Goal: Information Seeking & Learning: Learn about a topic

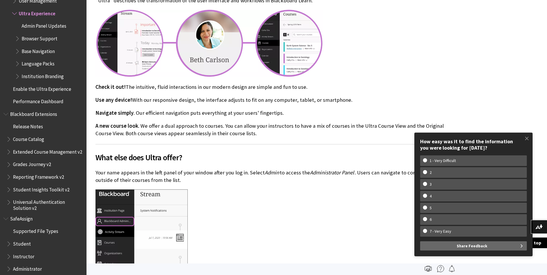
scroll to position [173, 0]
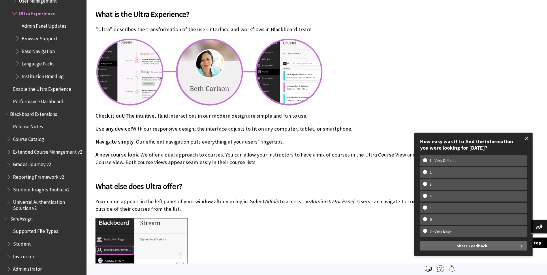
click at [528, 139] on span at bounding box center [527, 138] width 12 height 12
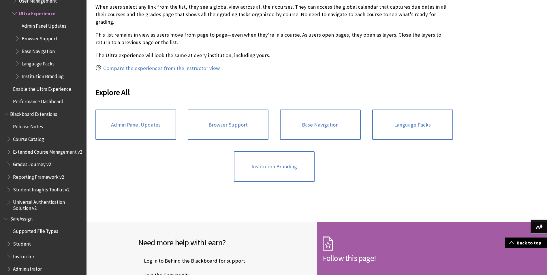
scroll to position [510, 0]
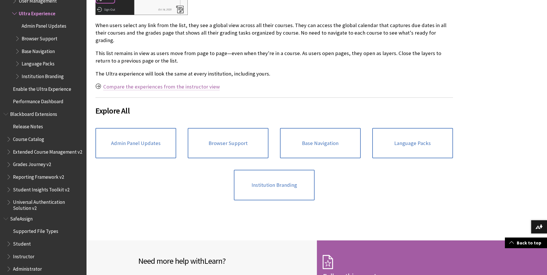
click at [185, 83] on link "Compare the experiences from the instructor view" at bounding box center [161, 86] width 117 height 7
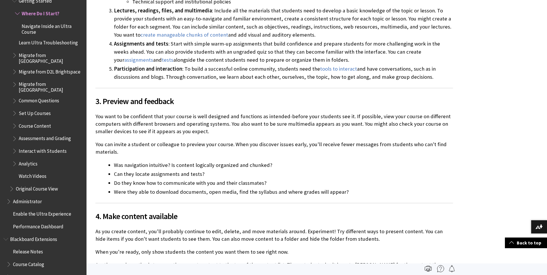
scroll to position [1589, 0]
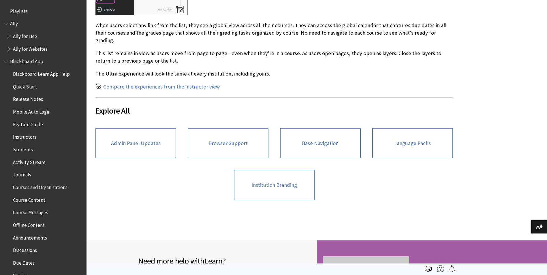
scroll to position [757, 0]
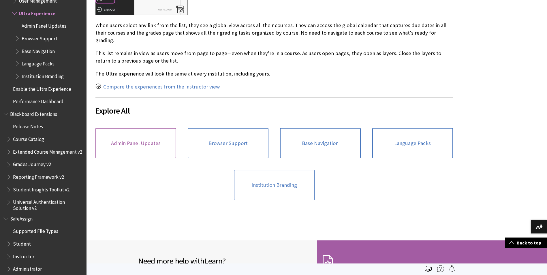
click at [140, 137] on link "Admin Panel Updates" at bounding box center [136, 143] width 81 height 31
click at [229, 137] on link "Browser Support" at bounding box center [228, 143] width 81 height 31
click at [312, 136] on link "Base Navigation" at bounding box center [320, 143] width 81 height 31
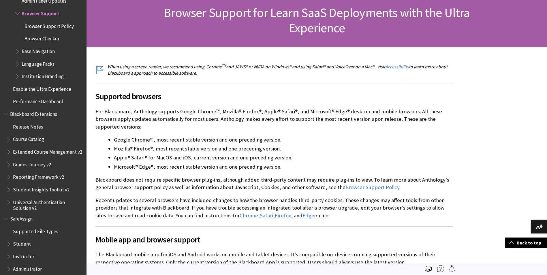
scroll to position [87, 0]
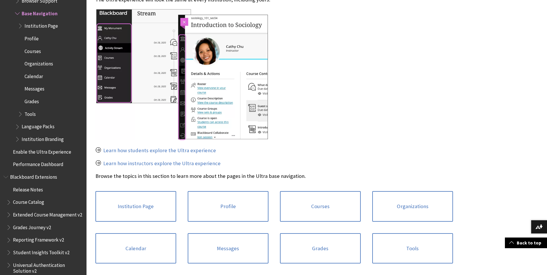
scroll to position [260, 0]
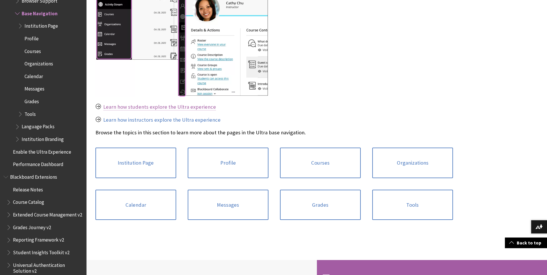
click at [160, 106] on link "Learn how students explore the Ultra experience" at bounding box center [159, 107] width 113 height 7
click at [227, 162] on link "Profile" at bounding box center [228, 163] width 81 height 31
click at [320, 163] on link "Courses" at bounding box center [320, 163] width 81 height 31
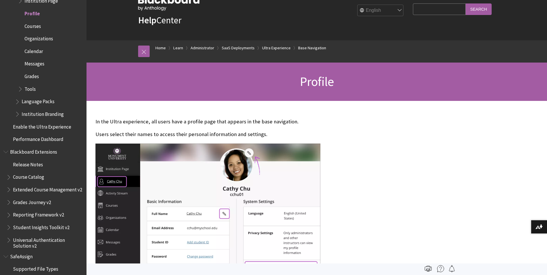
scroll to position [19, 0]
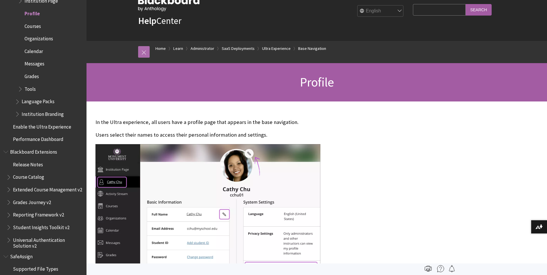
click at [141, 52] on link at bounding box center [144, 52] width 12 height 12
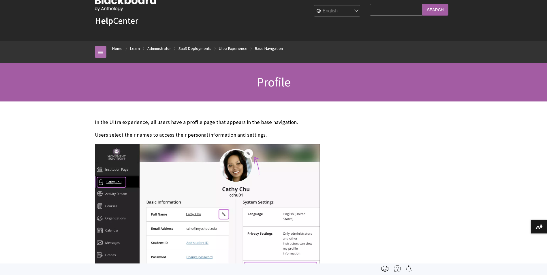
click at [100, 53] on link at bounding box center [101, 52] width 12 height 12
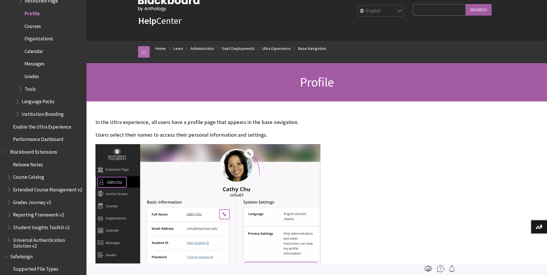
click at [143, 53] on link at bounding box center [144, 52] width 12 height 12
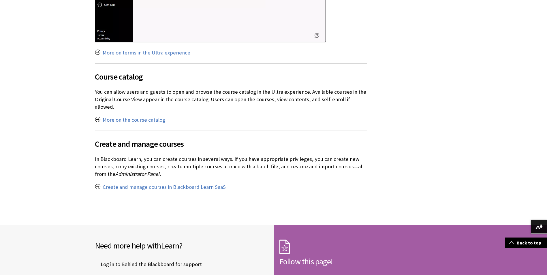
scroll to position [837, 0]
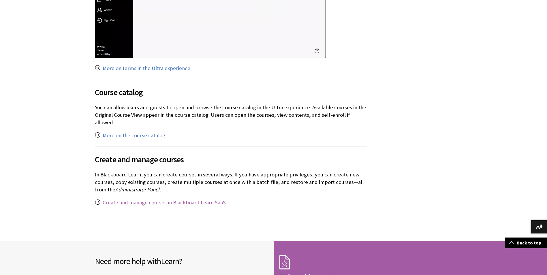
click at [193, 199] on link "Create and manage courses in Blackboard Learn SaaS" at bounding box center [164, 202] width 123 height 7
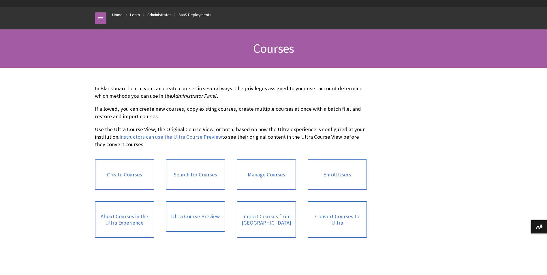
scroll to position [58, 0]
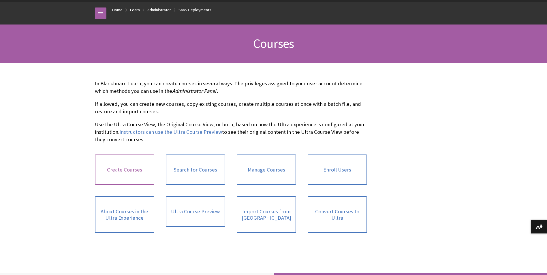
click at [128, 172] on link "Create Courses" at bounding box center [124, 170] width 59 height 31
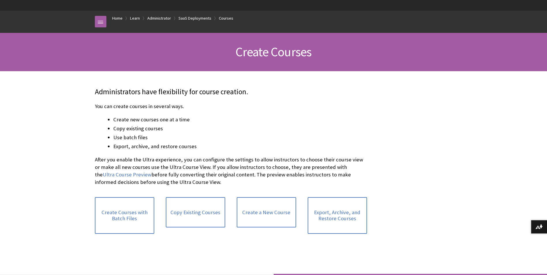
scroll to position [58, 0]
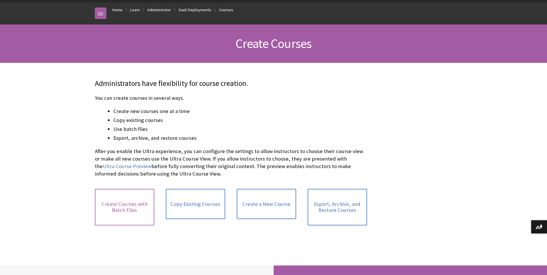
click at [123, 208] on link "Create Courses with Batch Files" at bounding box center [124, 207] width 59 height 37
click at [193, 204] on link "Copy Existing Courses" at bounding box center [195, 204] width 59 height 31
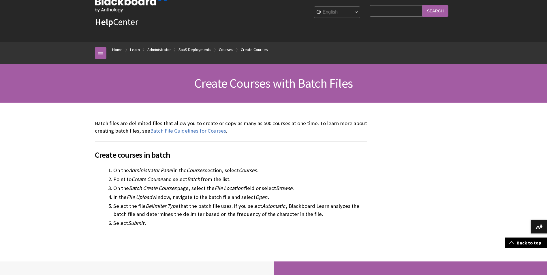
scroll to position [18, 0]
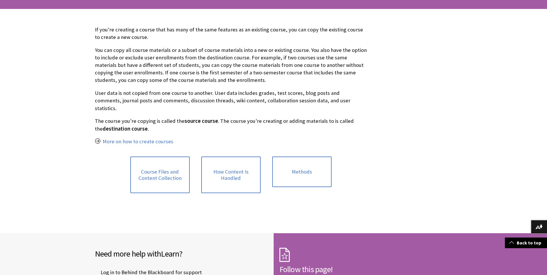
scroll to position [58, 0]
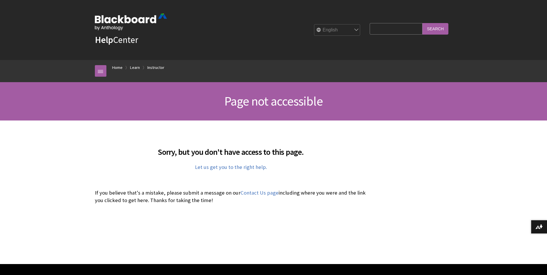
click at [341, 74] on ol "Home Learn Instructor" at bounding box center [279, 68] width 346 height 17
